Goal: Task Accomplishment & Management: Use online tool/utility

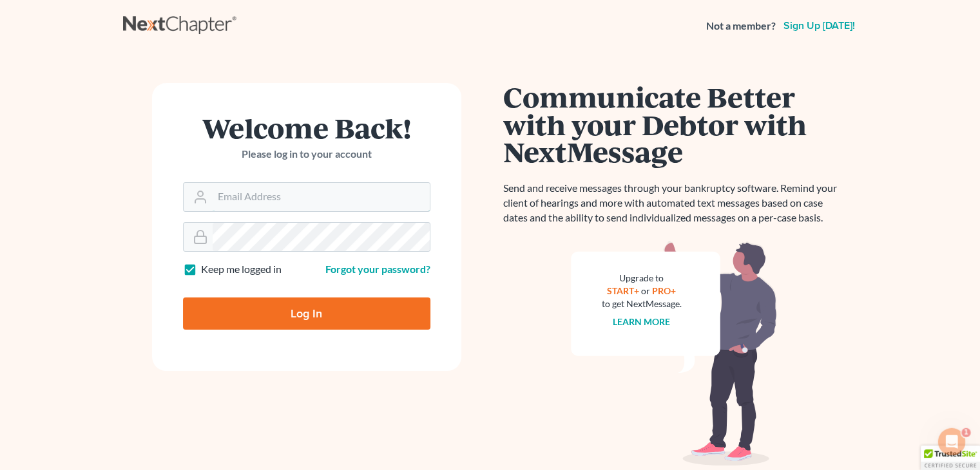
type input "[EMAIL_ADDRESS][DOMAIN_NAME]"
click at [350, 313] on input "Log In" at bounding box center [306, 314] width 247 height 32
type input "Thinking..."
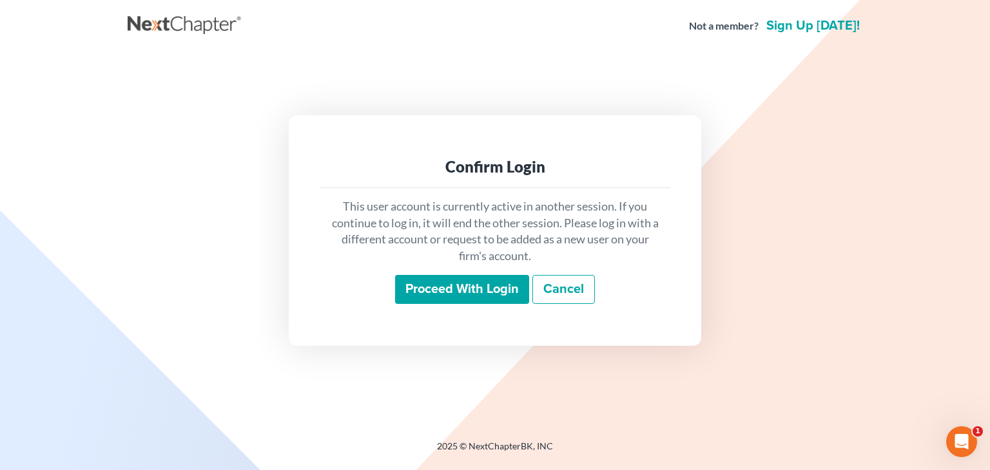
click at [422, 292] on input "Proceed with login" at bounding box center [462, 290] width 134 height 30
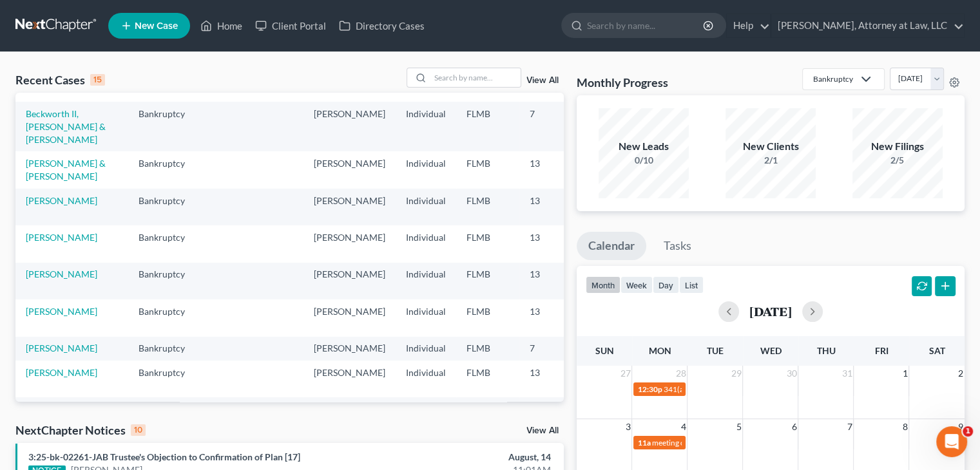
scroll to position [204, 0]
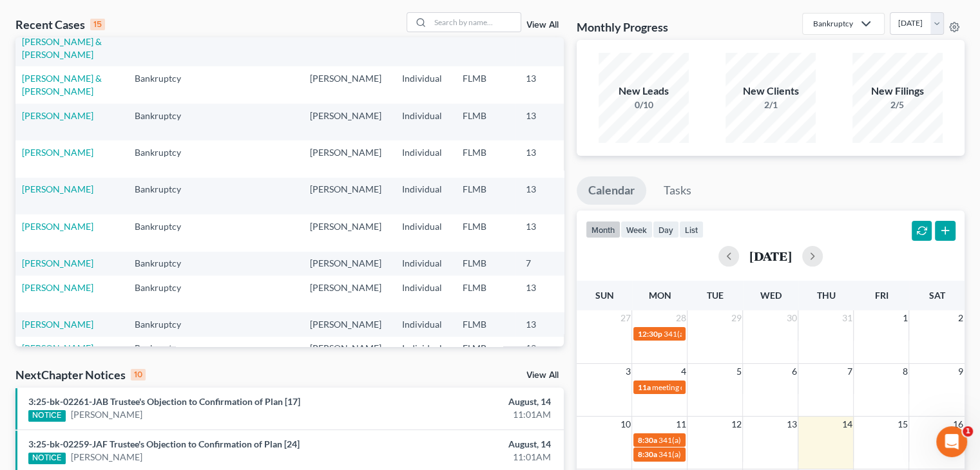
scroll to position [191, 0]
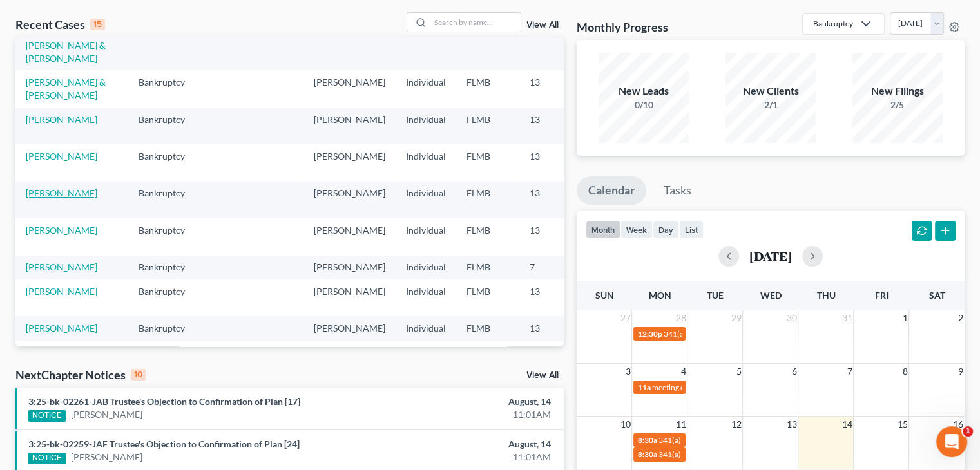
click at [46, 198] on link "[PERSON_NAME]" at bounding box center [62, 193] width 72 height 11
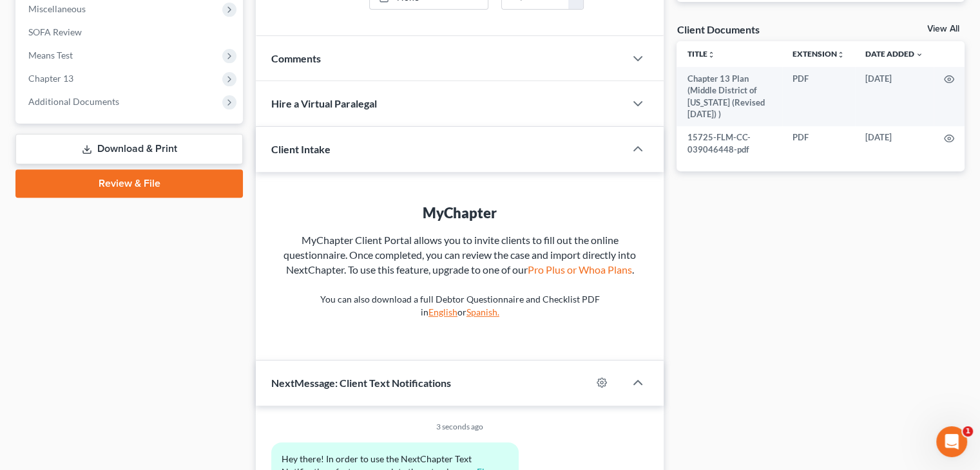
scroll to position [458, 0]
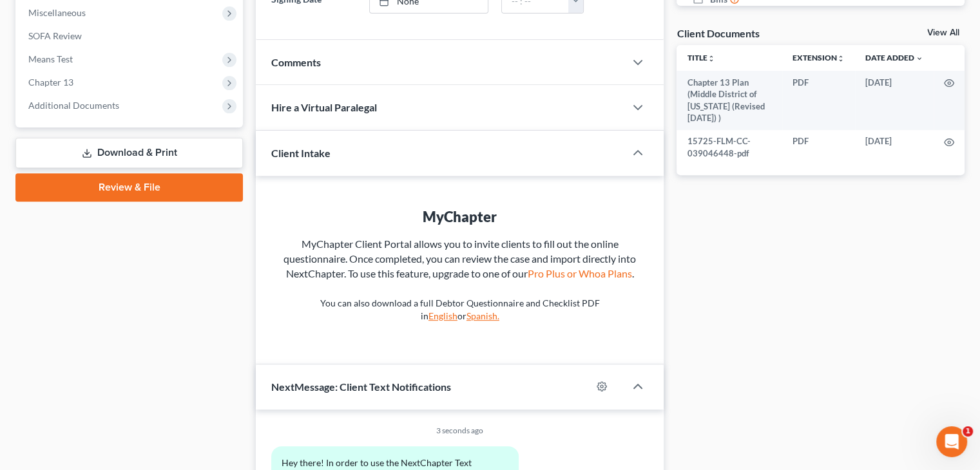
click at [207, 155] on link "Download & Print" at bounding box center [128, 153] width 227 height 30
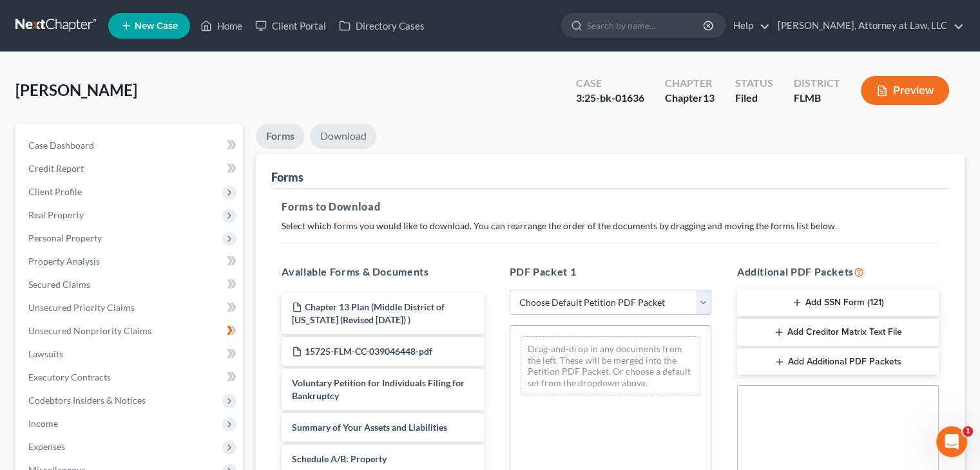
click at [358, 137] on link "Download" at bounding box center [343, 136] width 67 height 25
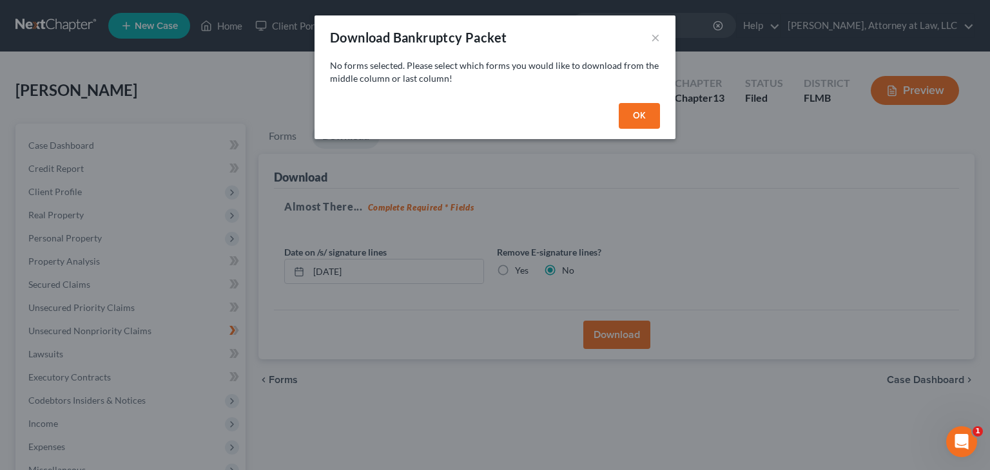
click at [638, 124] on button "OK" at bounding box center [639, 116] width 41 height 26
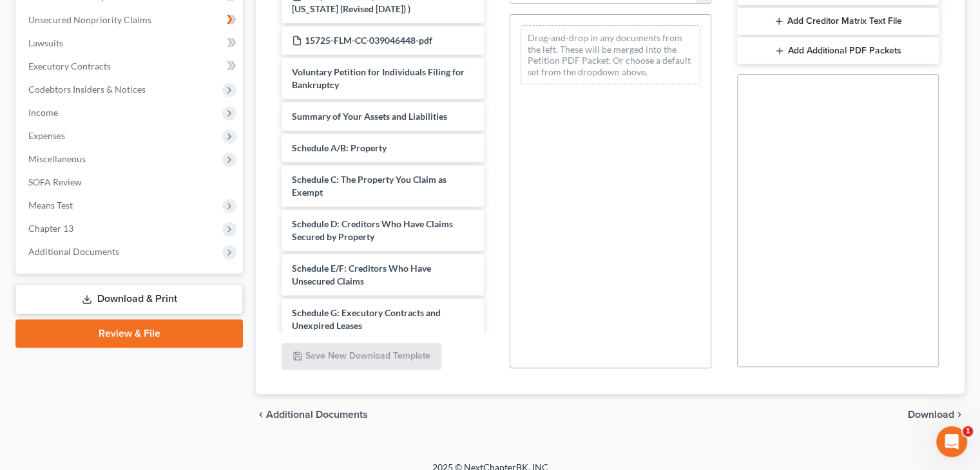
scroll to position [325, 0]
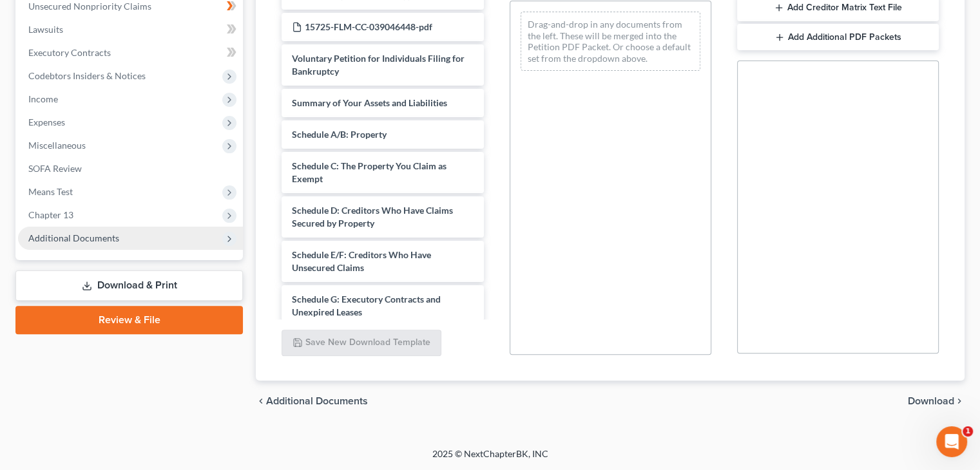
click at [206, 244] on span "Additional Documents" at bounding box center [130, 238] width 225 height 23
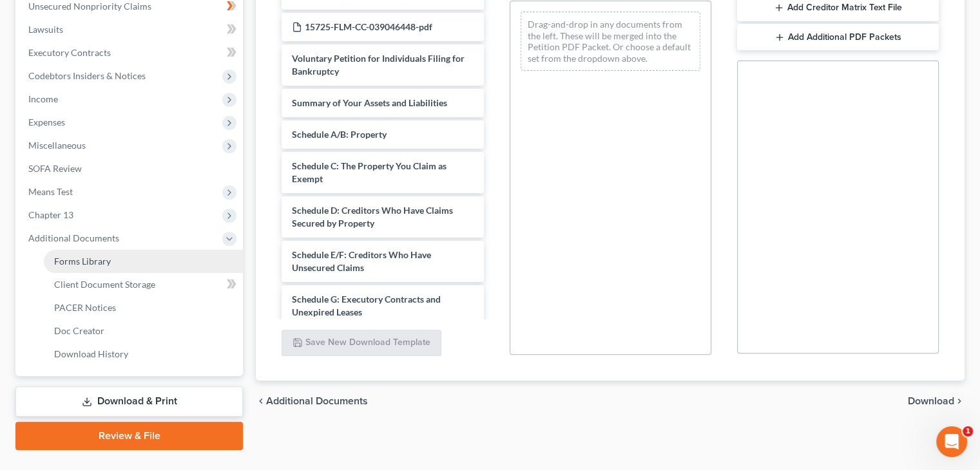
click at [194, 264] on link "Forms Library" at bounding box center [143, 261] width 199 height 23
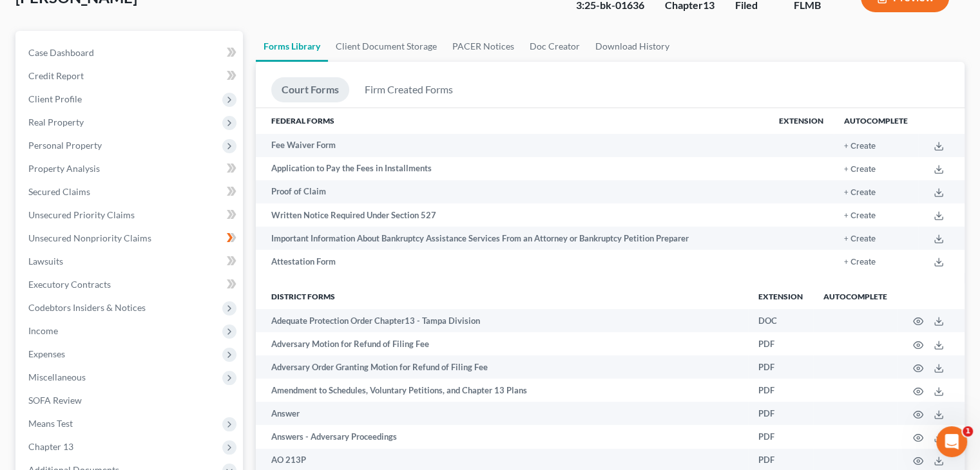
scroll to position [93, 0]
click at [618, 40] on link "Download History" at bounding box center [633, 46] width 90 height 31
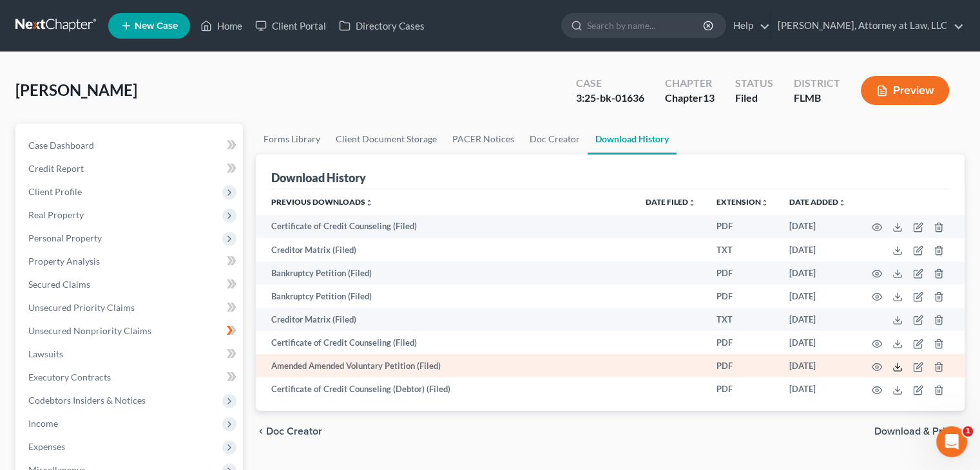
click at [898, 371] on icon at bounding box center [898, 370] width 8 height 3
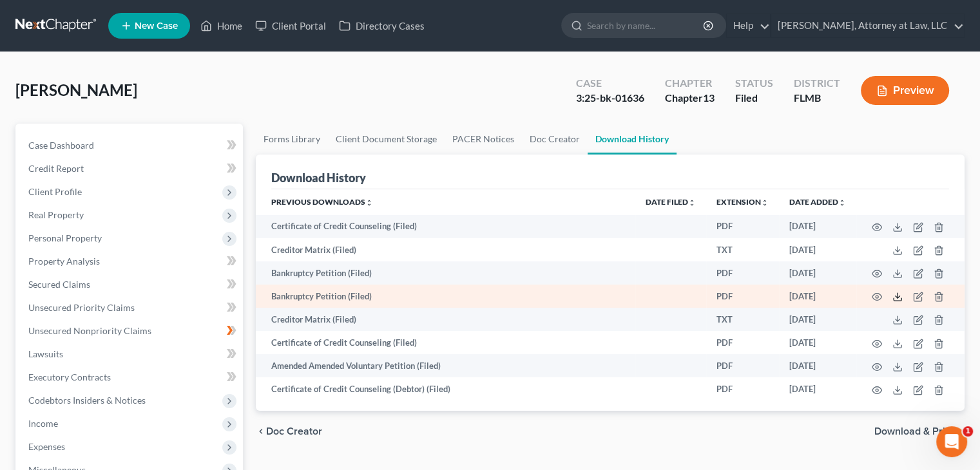
click at [901, 296] on icon at bounding box center [897, 297] width 10 height 10
